Goal: Browse casually: Explore the website without a specific task or goal

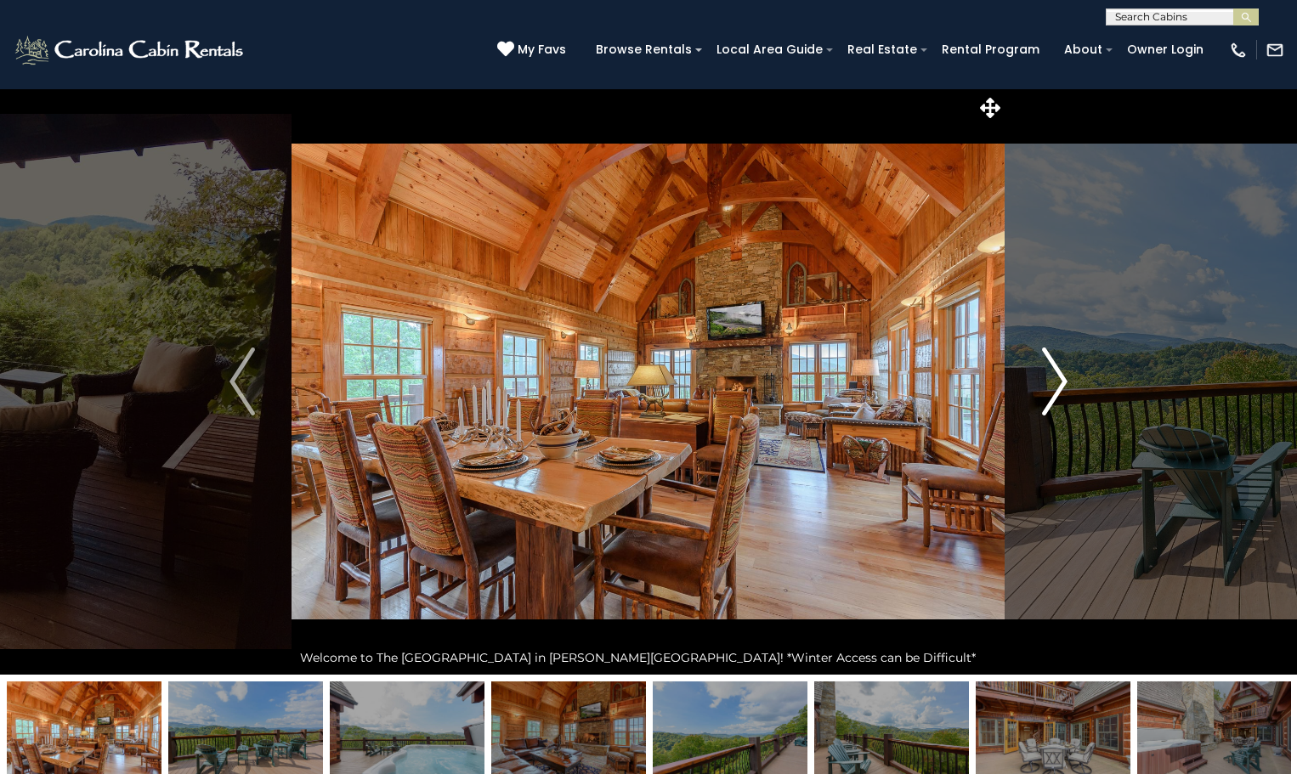
click at [1053, 377] on img "Next" at bounding box center [1055, 382] width 26 height 68
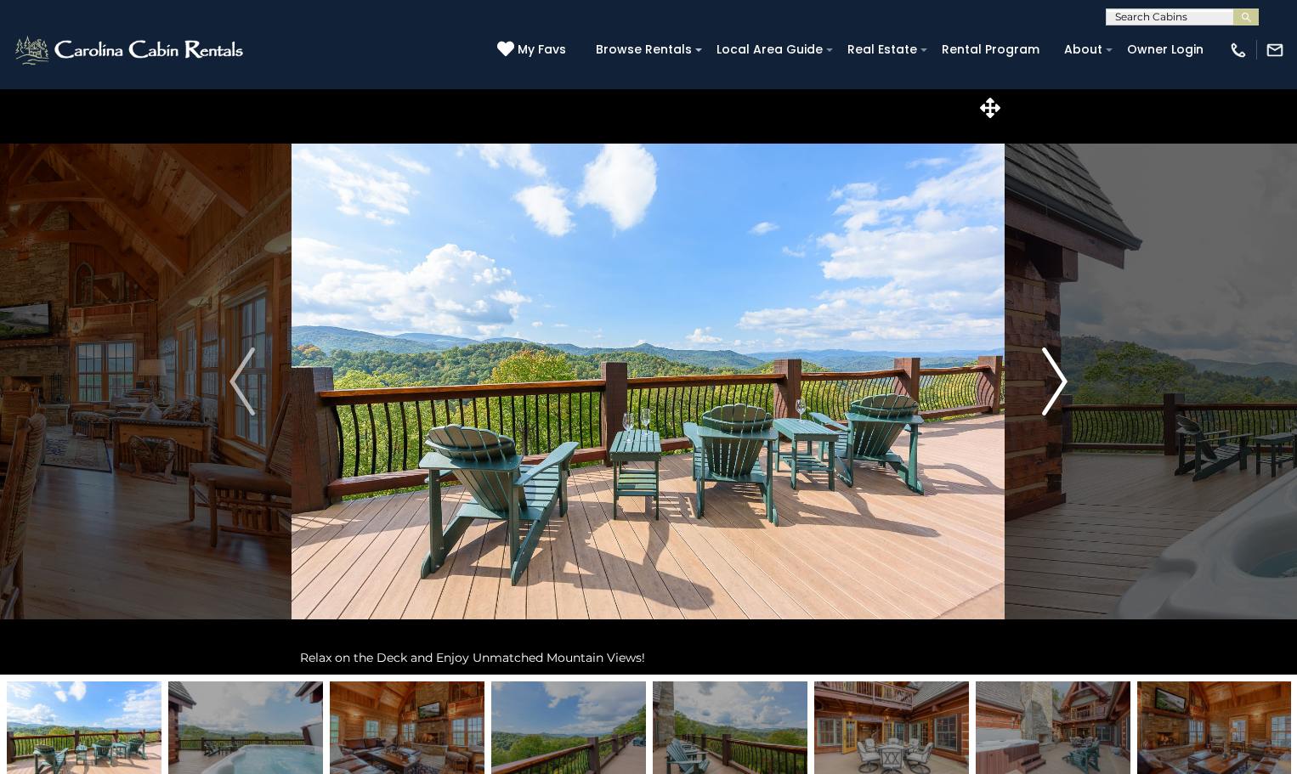
click at [1053, 377] on img "Next" at bounding box center [1055, 382] width 26 height 68
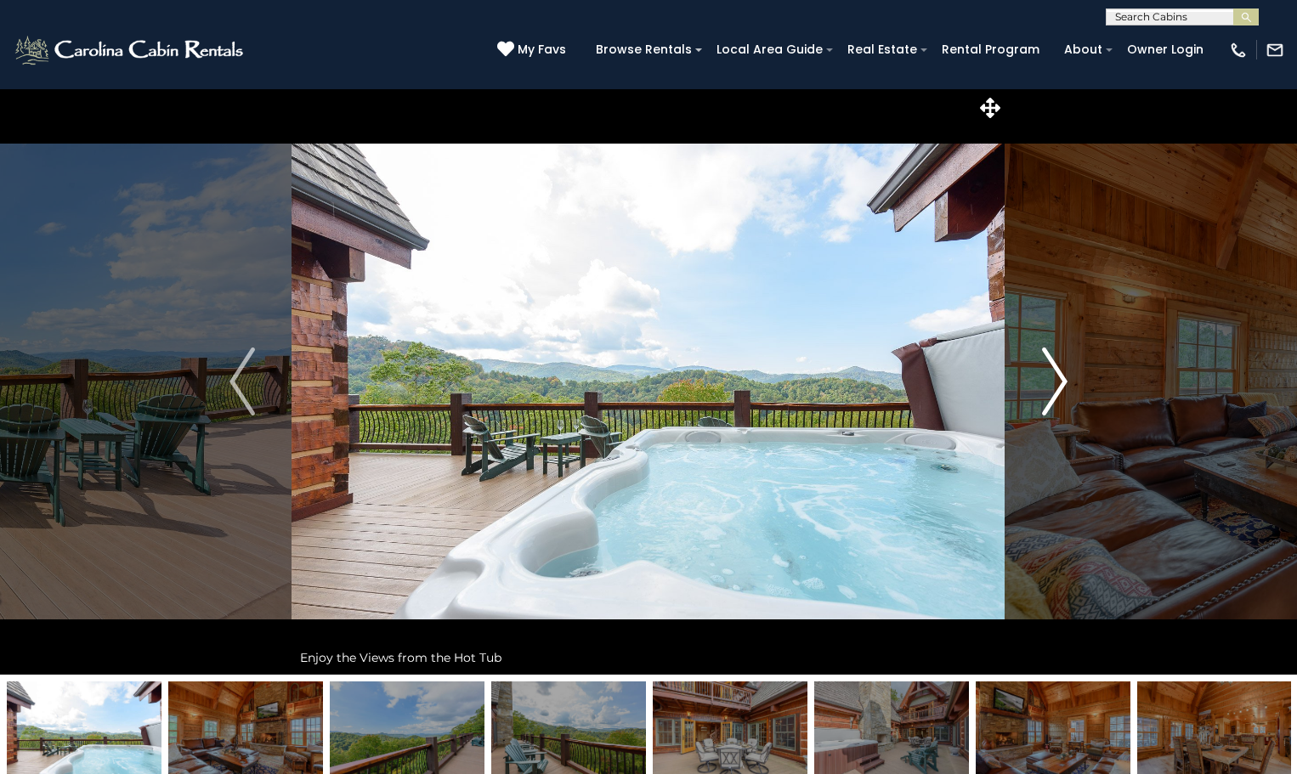
click at [1053, 377] on img "Next" at bounding box center [1055, 382] width 26 height 68
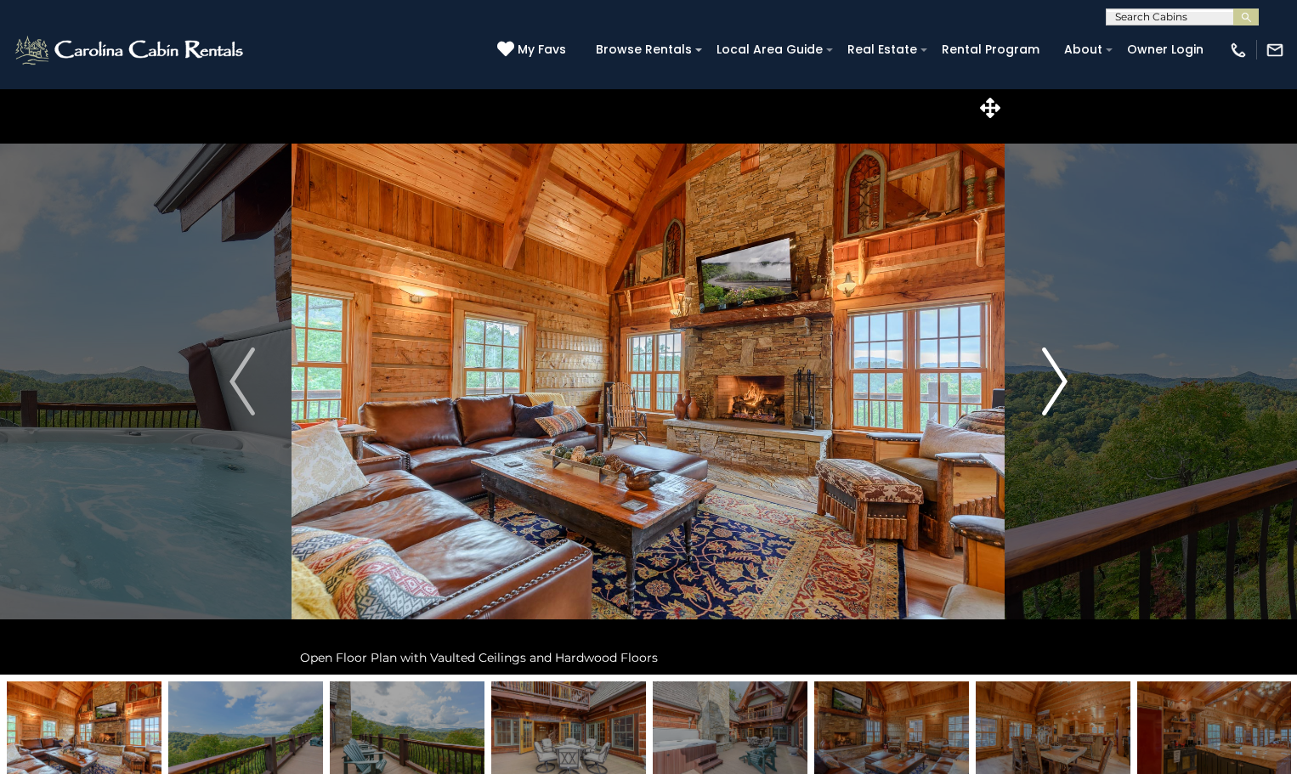
click at [1053, 377] on img "Next" at bounding box center [1055, 382] width 26 height 68
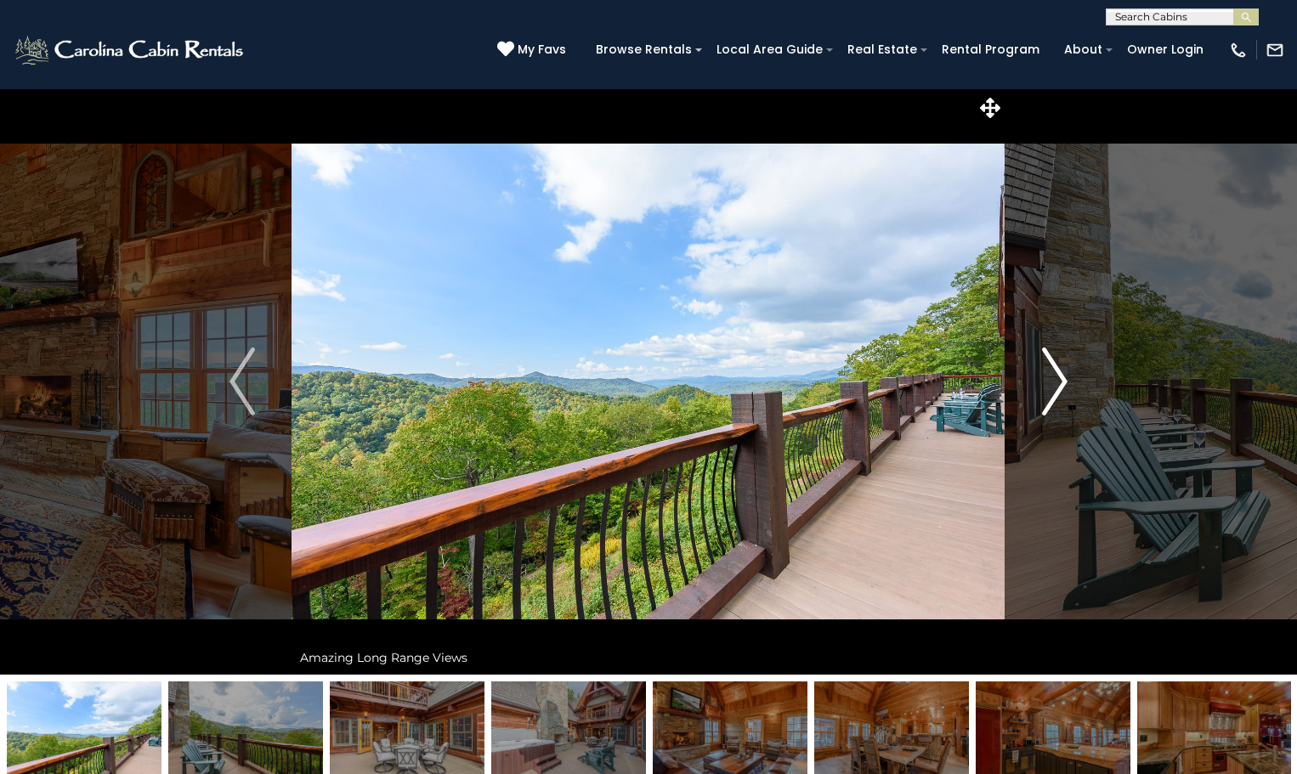
click at [1065, 372] on img "Next" at bounding box center [1055, 382] width 26 height 68
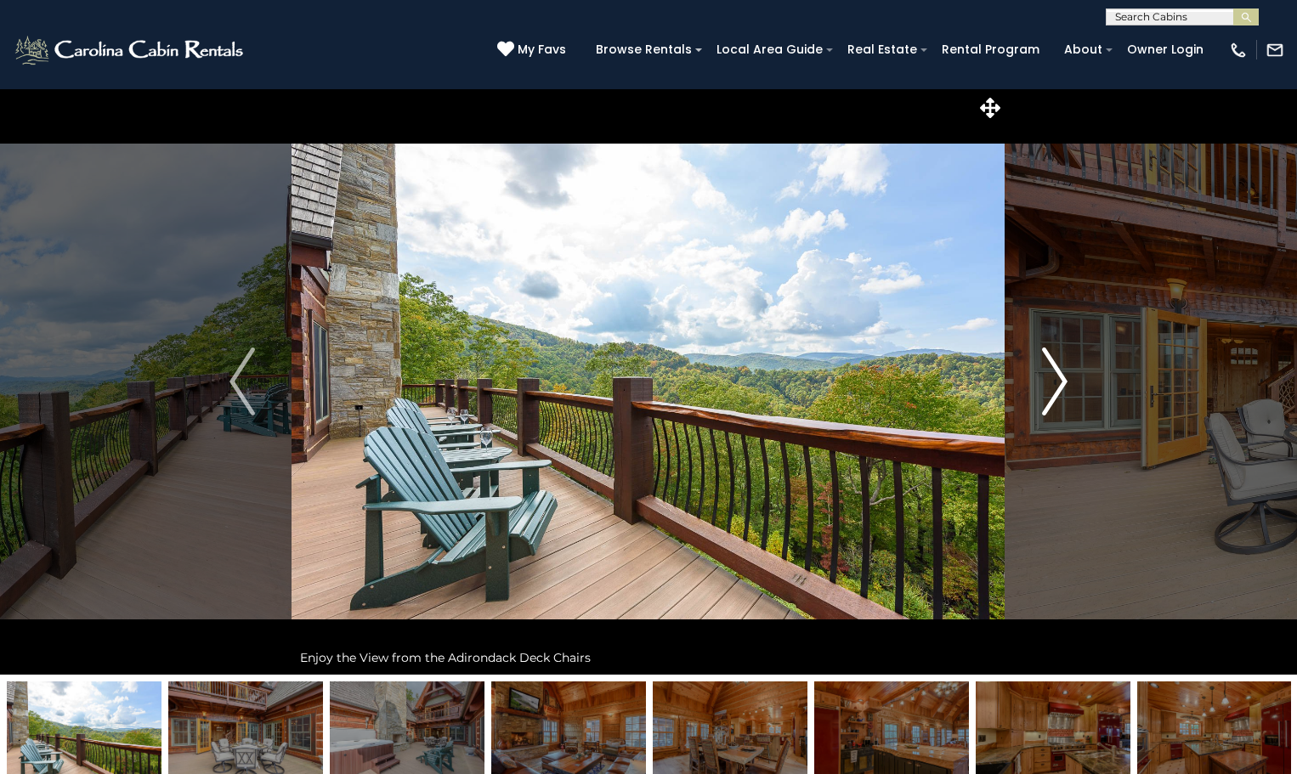
click at [1065, 372] on img "Next" at bounding box center [1055, 382] width 26 height 68
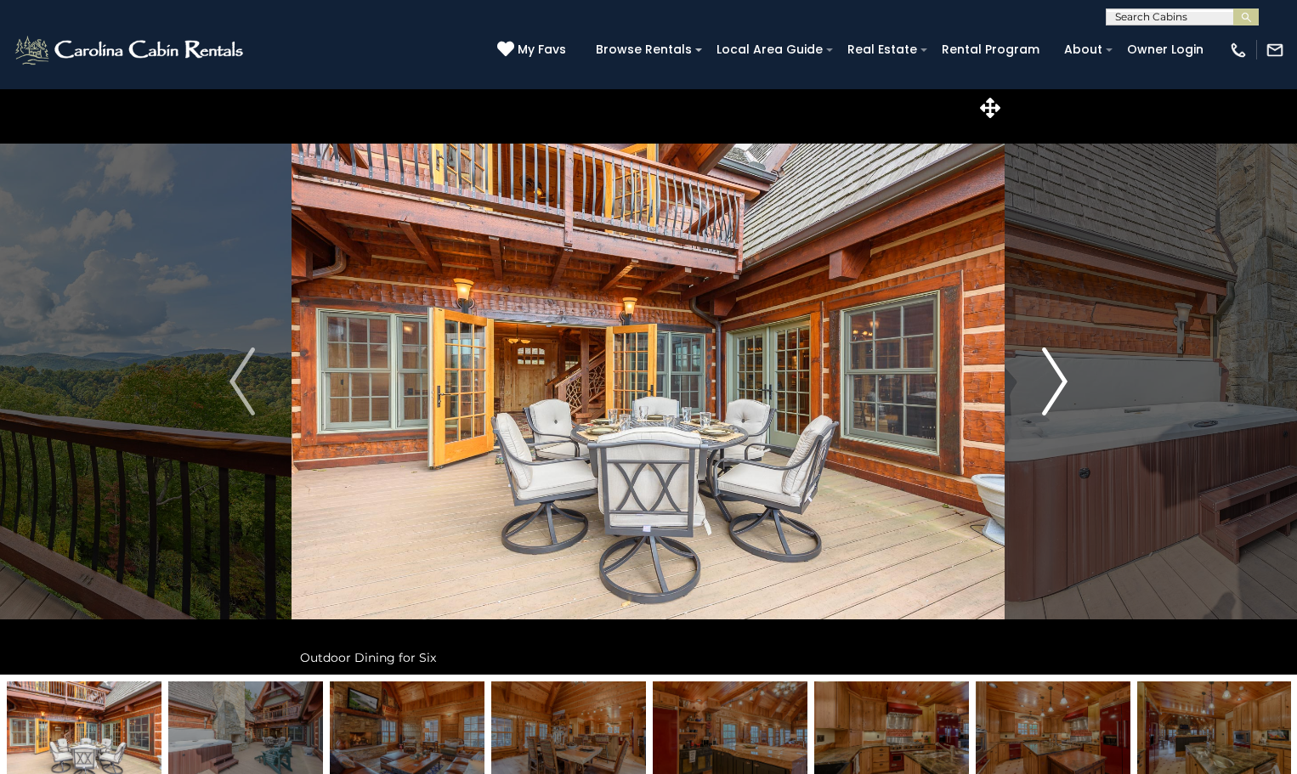
click at [1065, 372] on img "Next" at bounding box center [1055, 382] width 26 height 68
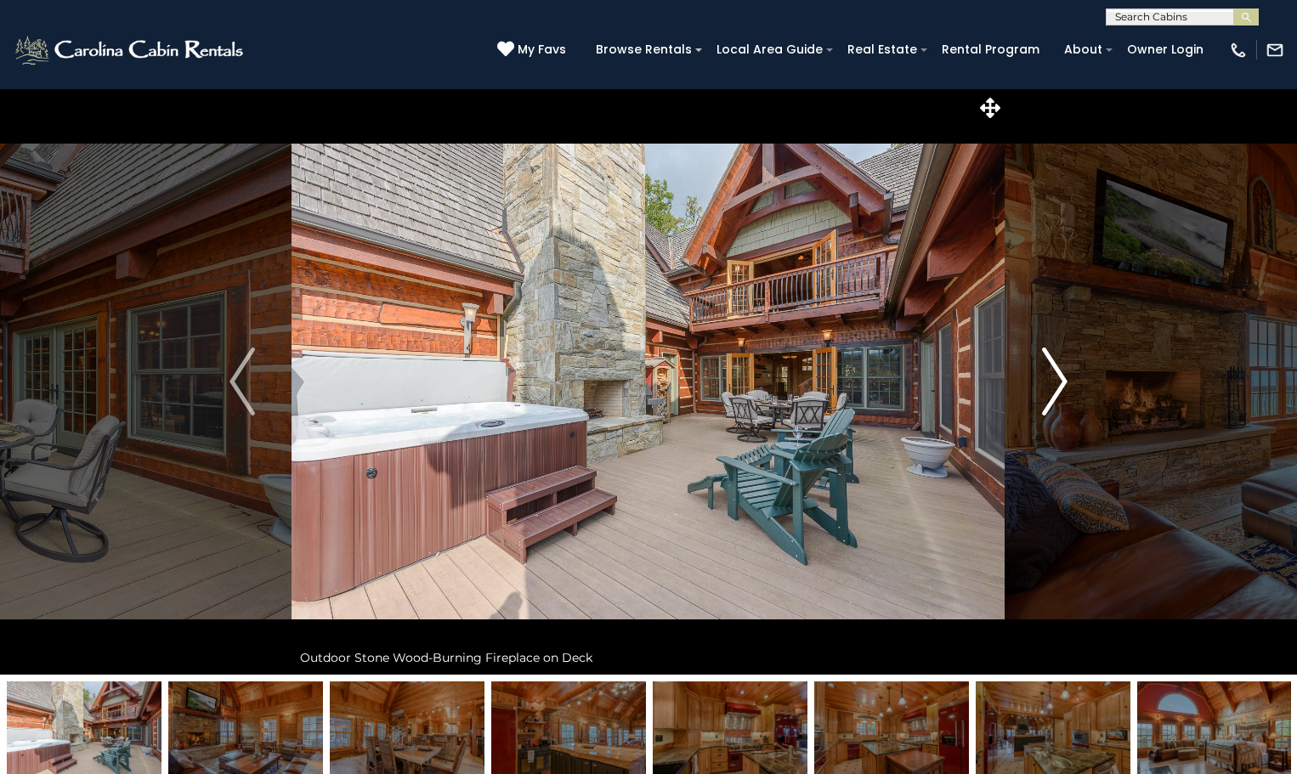
click at [1065, 372] on img "Next" at bounding box center [1055, 382] width 26 height 68
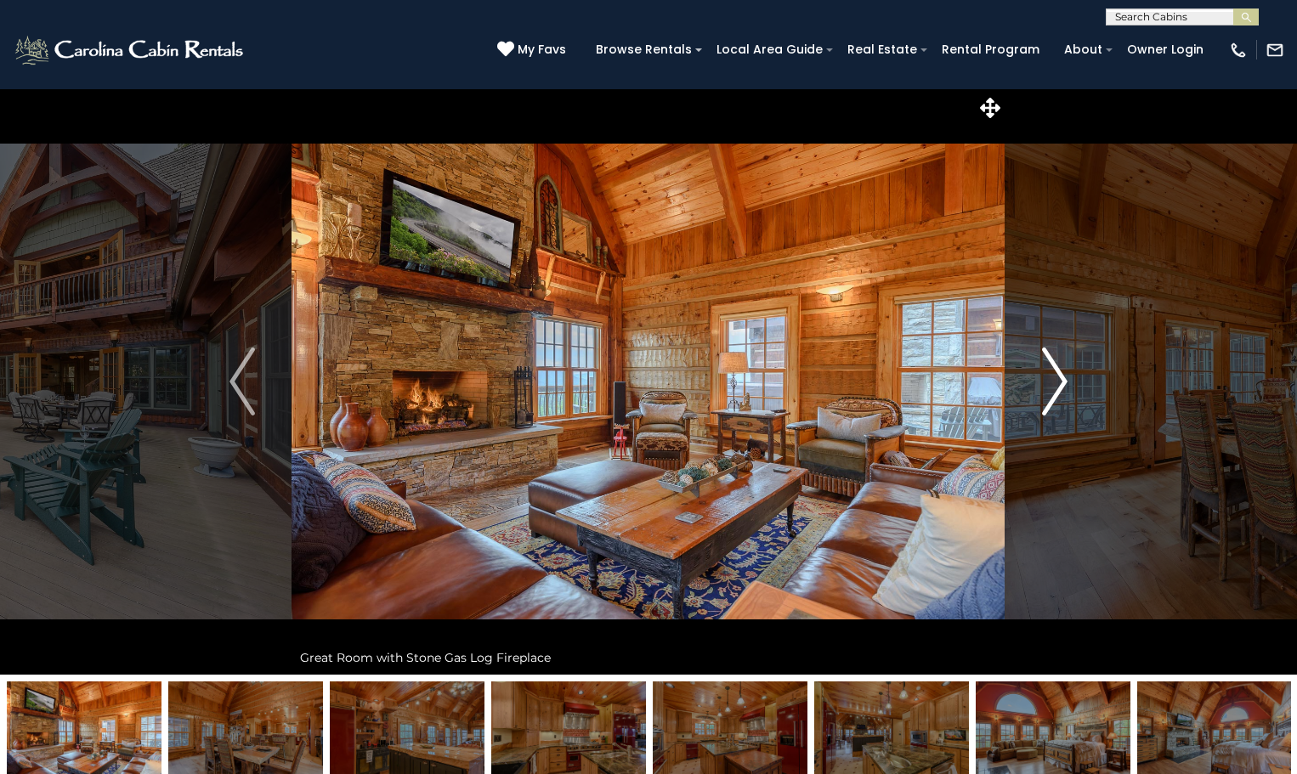
click at [1065, 372] on img "Next" at bounding box center [1055, 382] width 26 height 68
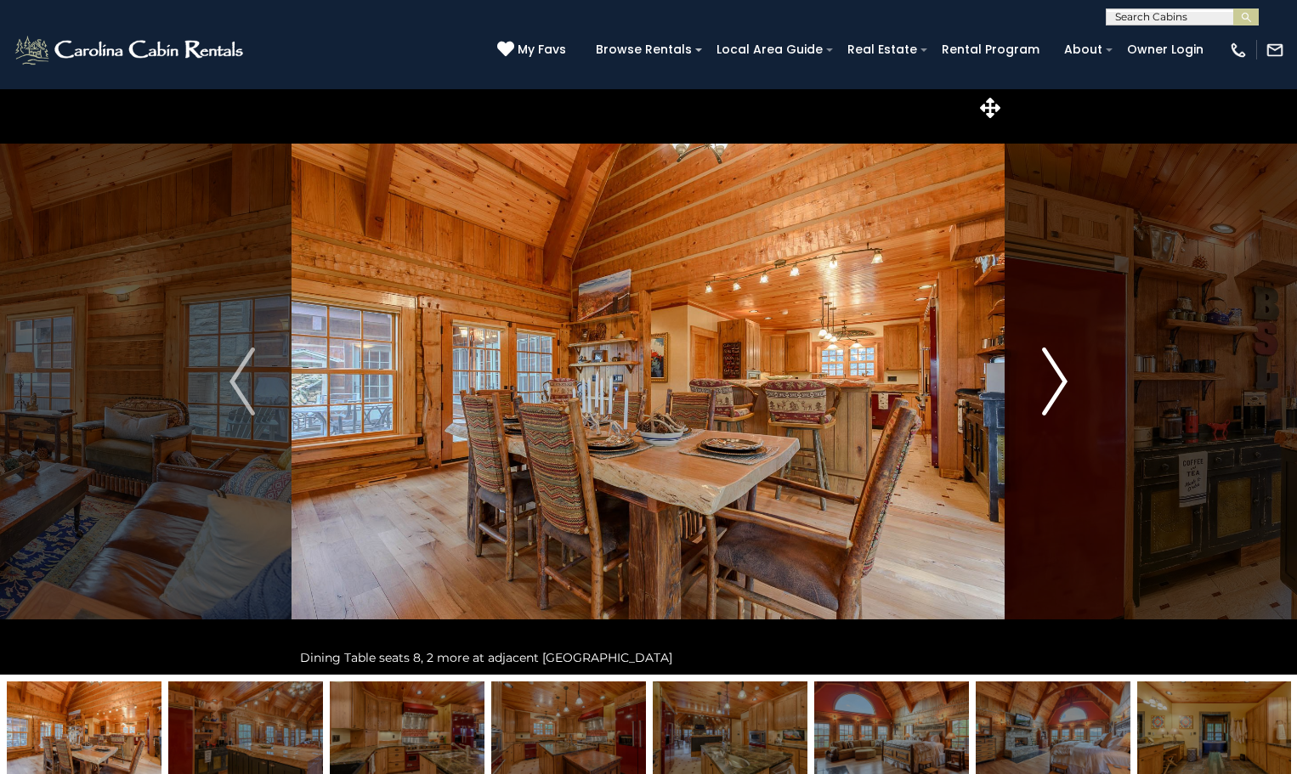
click at [1065, 372] on img "Next" at bounding box center [1055, 382] width 26 height 68
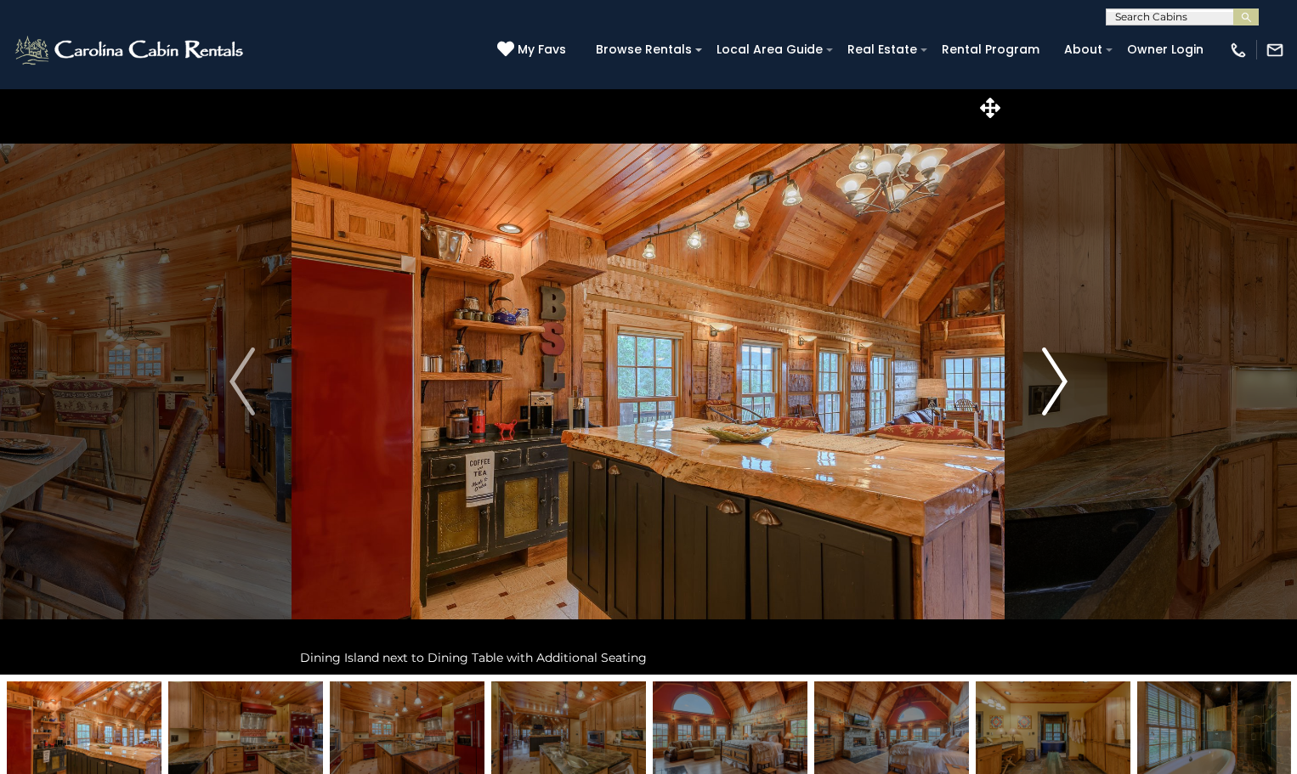
click at [1065, 372] on img "Next" at bounding box center [1055, 382] width 26 height 68
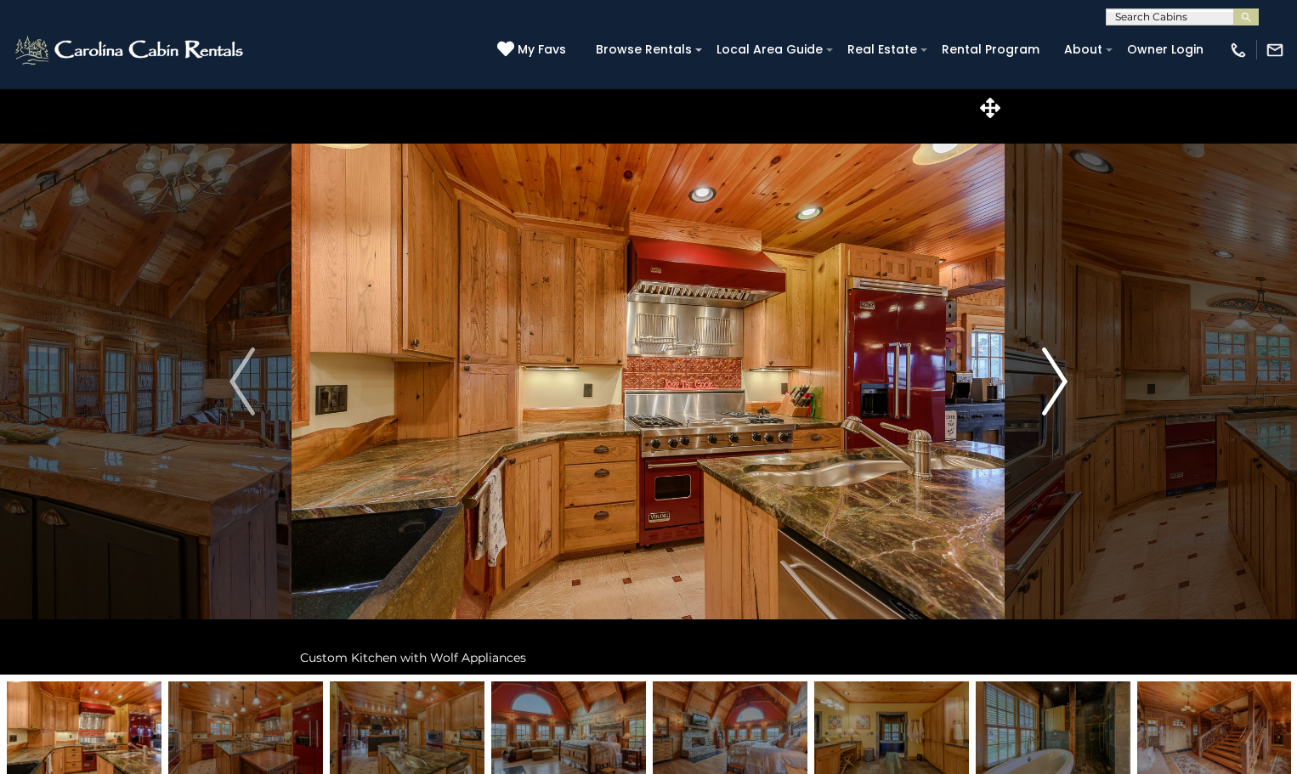
click at [1065, 372] on img "Next" at bounding box center [1055, 382] width 26 height 68
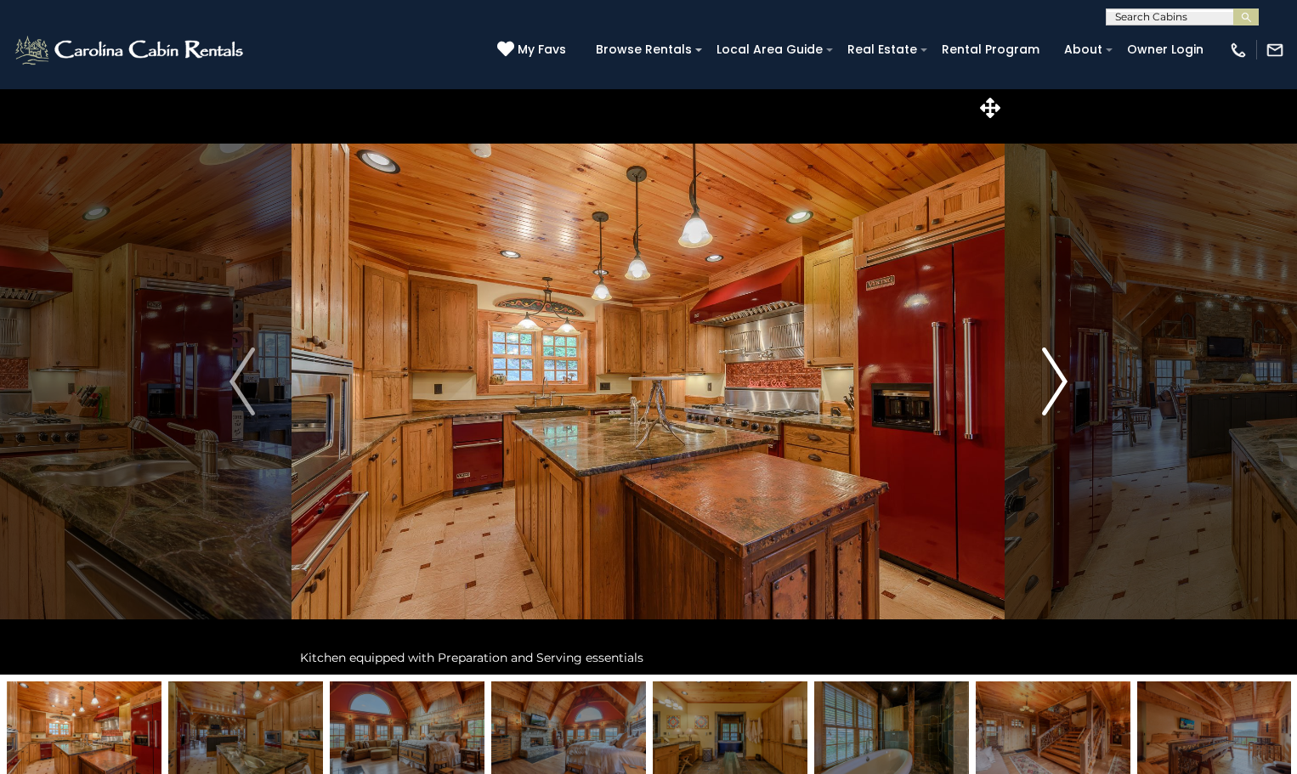
click at [1065, 372] on img "Next" at bounding box center [1055, 382] width 26 height 68
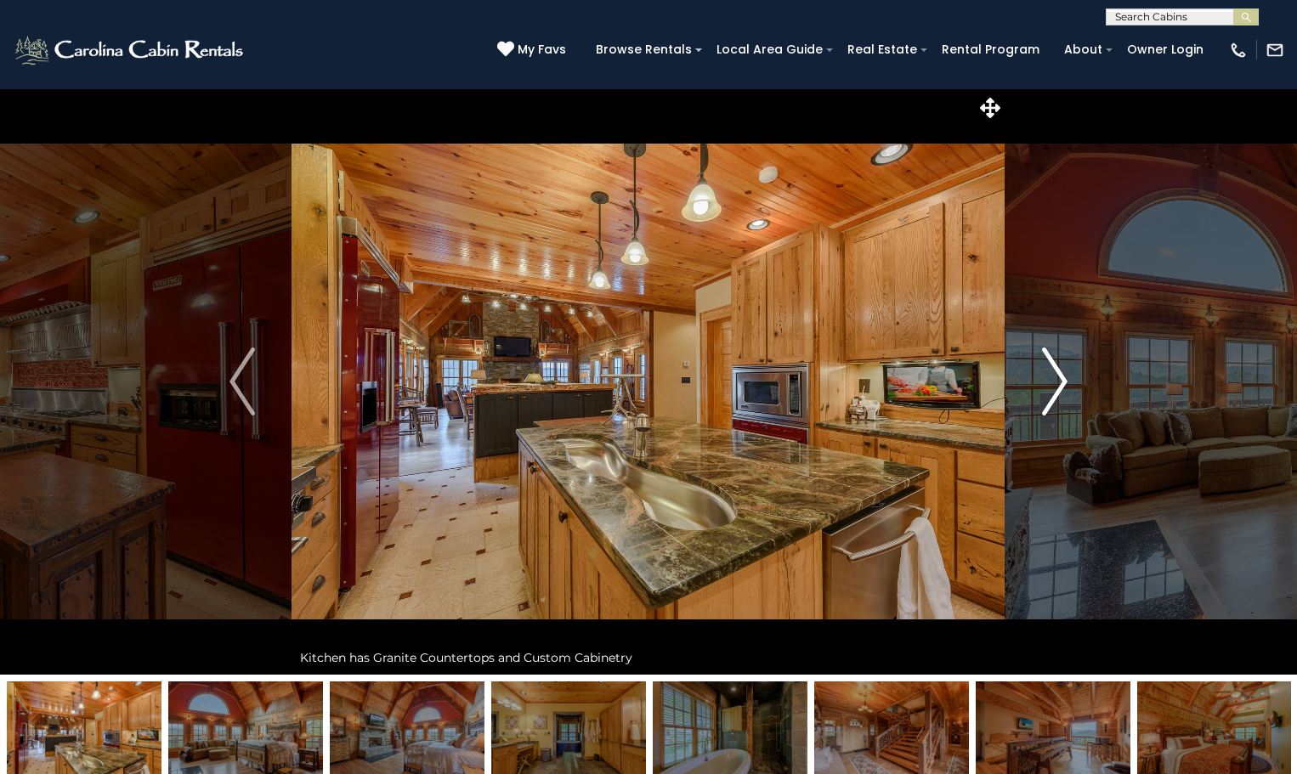
click at [1065, 372] on img "Next" at bounding box center [1055, 382] width 26 height 68
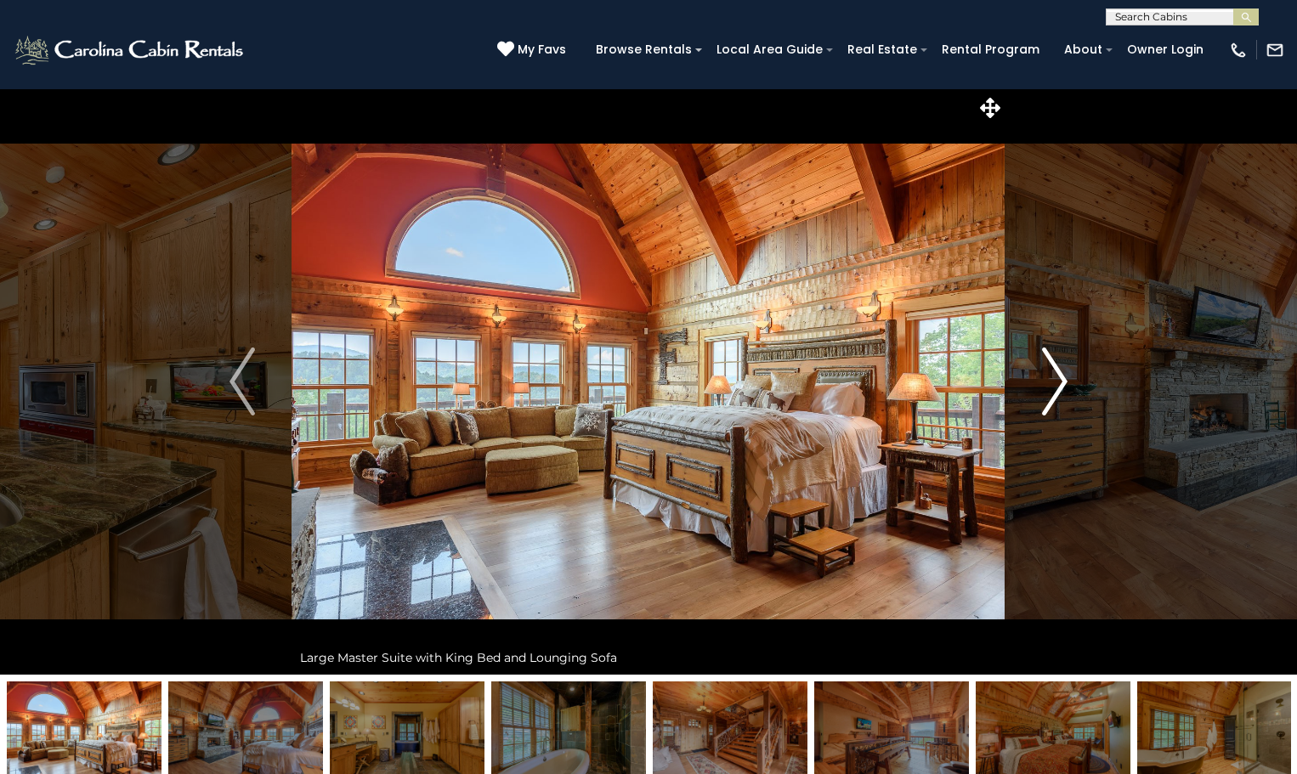
click at [1065, 372] on img "Next" at bounding box center [1055, 382] width 26 height 68
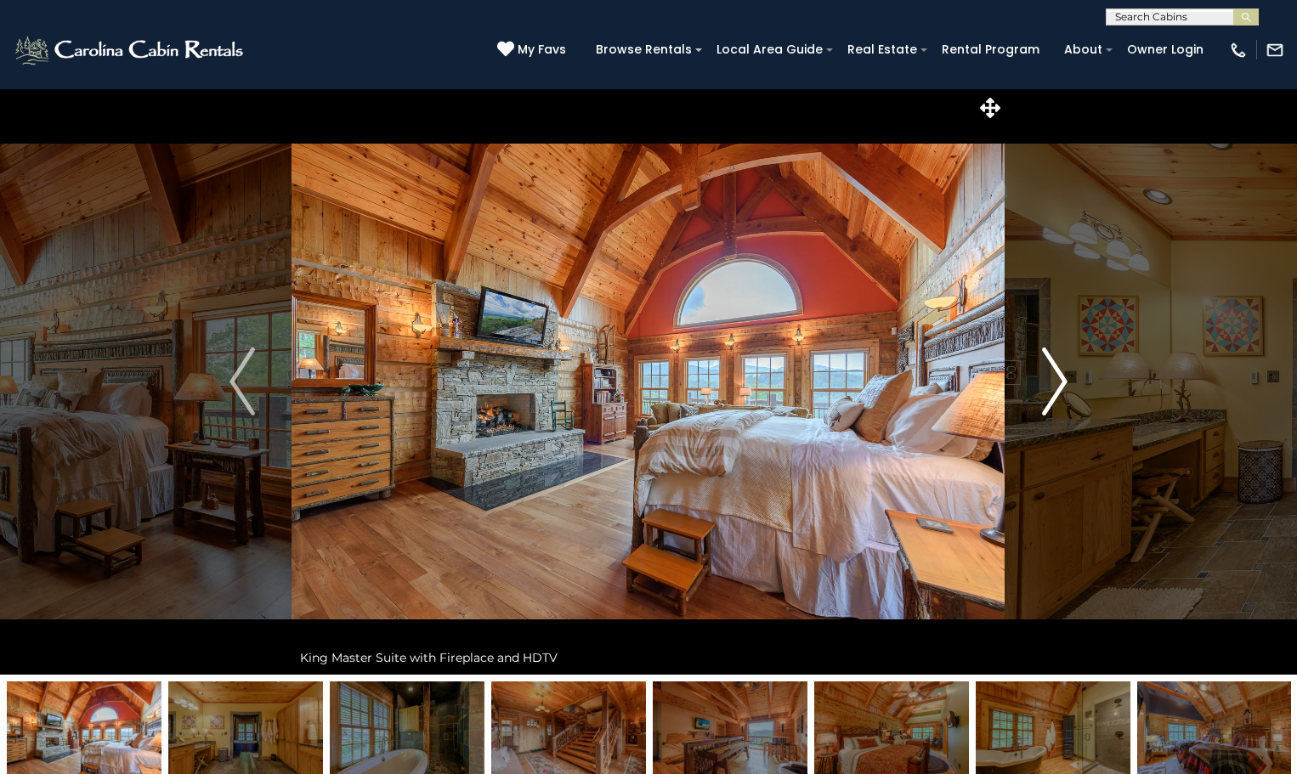
click at [1065, 372] on img "Next" at bounding box center [1055, 382] width 26 height 68
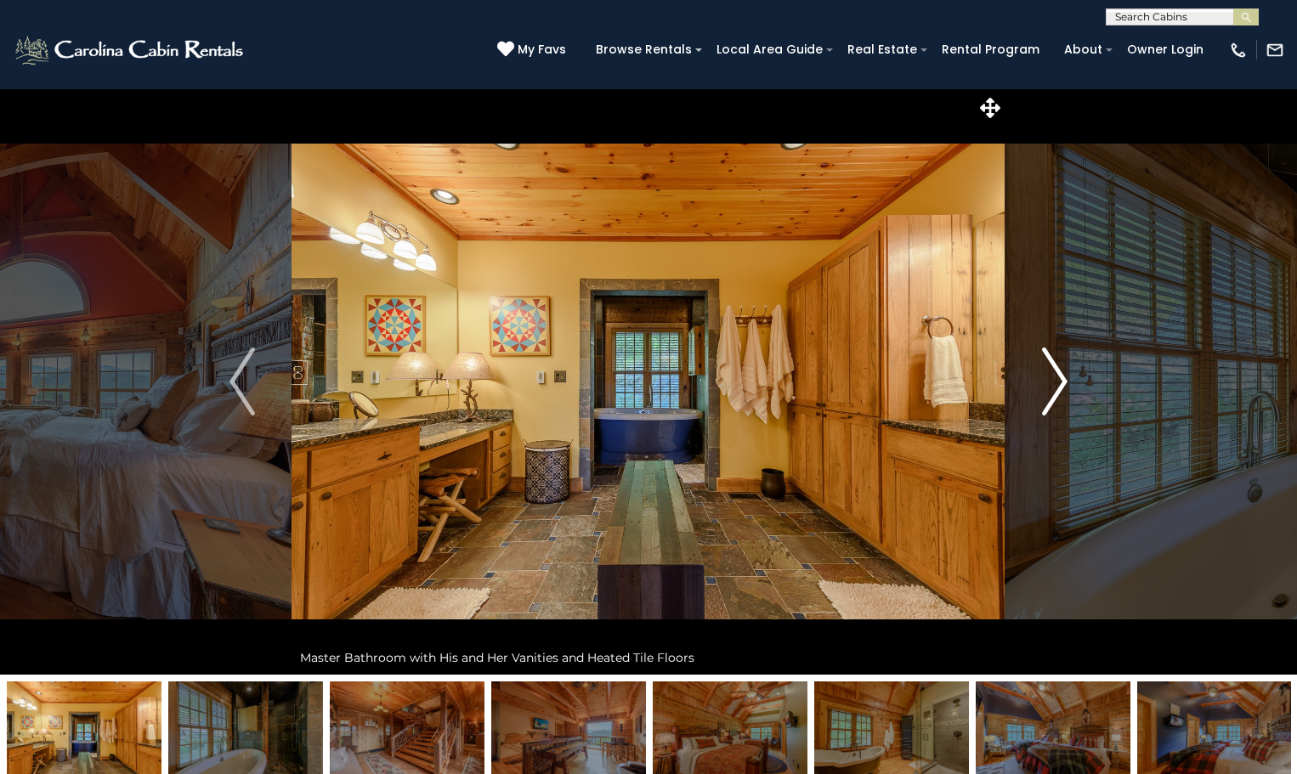
click at [1065, 372] on img "Next" at bounding box center [1055, 382] width 26 height 68
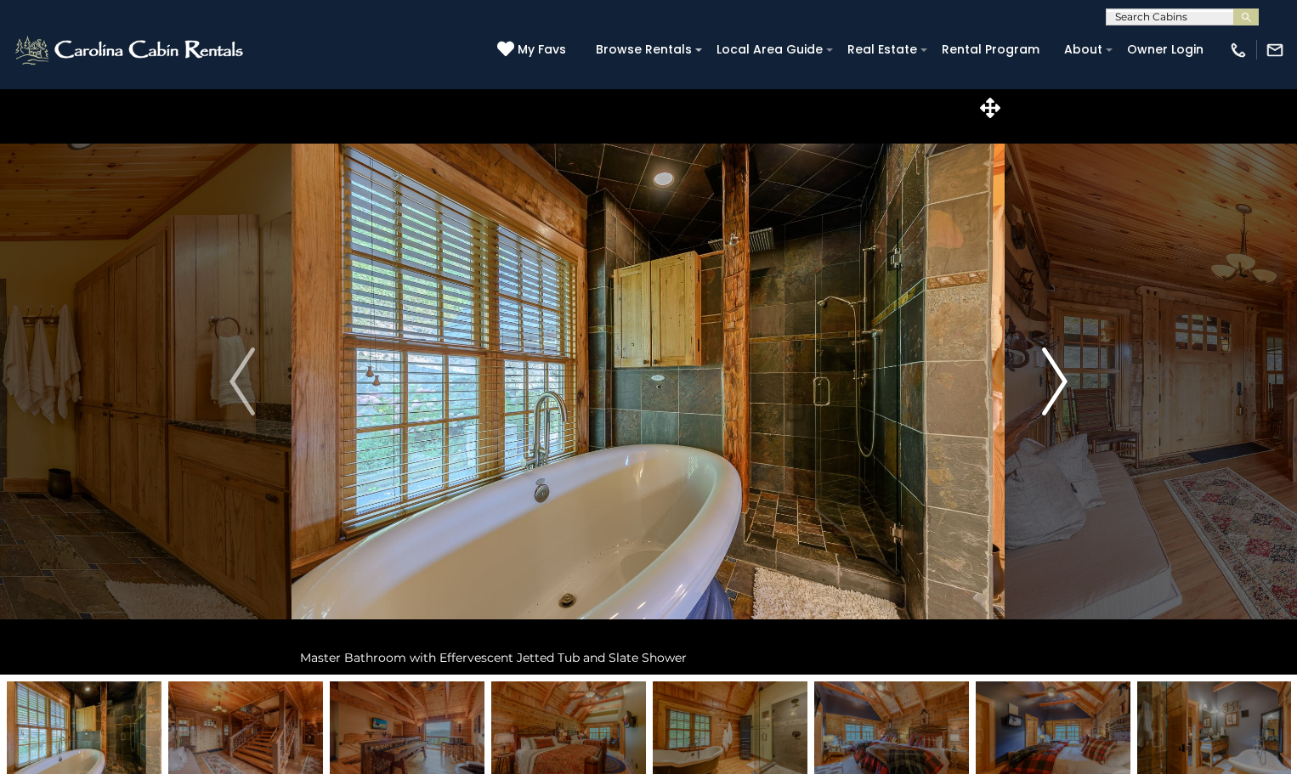
click at [1065, 381] on img "Next" at bounding box center [1055, 382] width 26 height 68
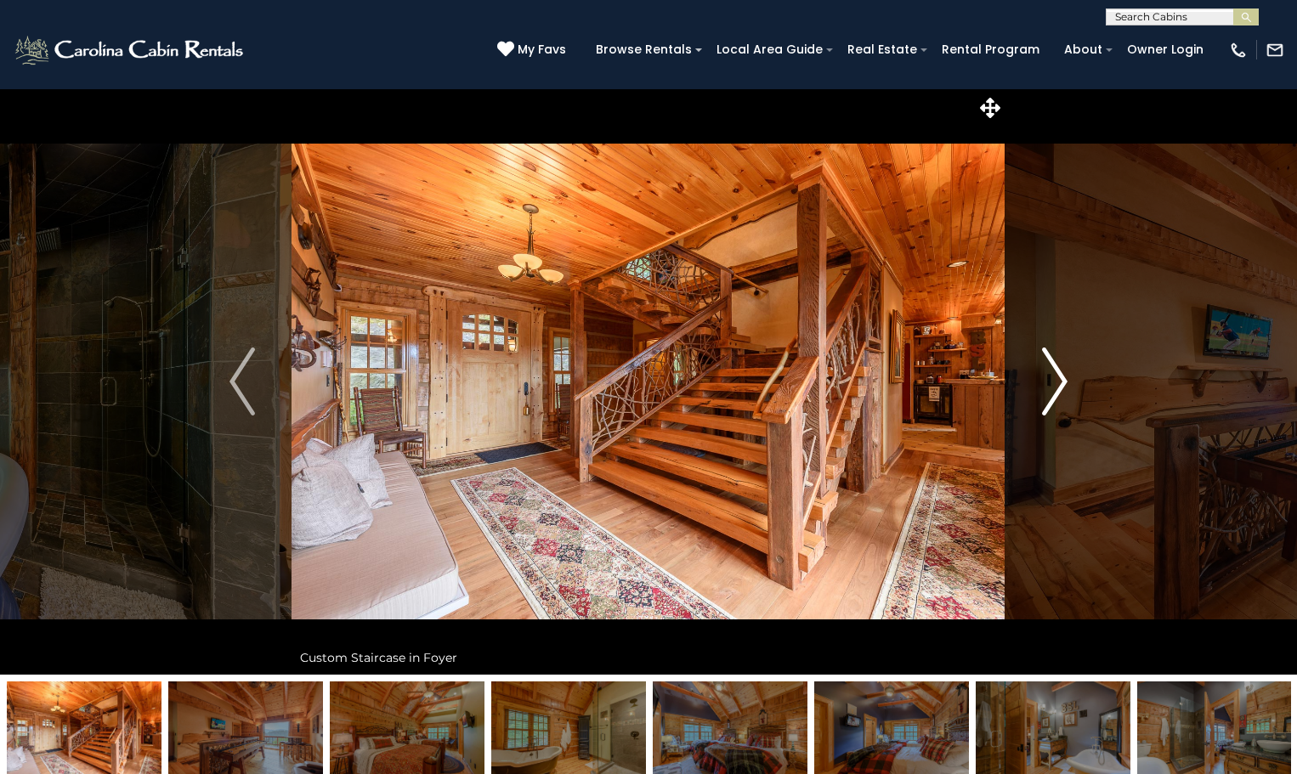
click at [1065, 381] on img "Next" at bounding box center [1055, 382] width 26 height 68
